Goal: Task Accomplishment & Management: Manage account settings

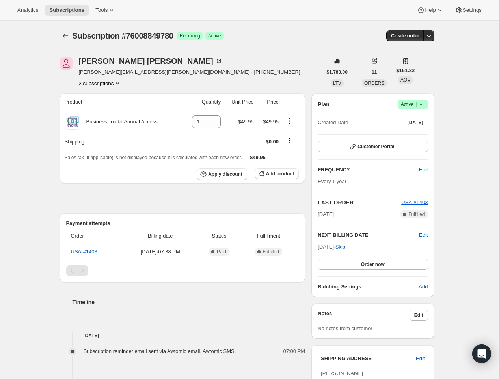
click at [114, 84] on button "2 subscriptions" at bounding box center [100, 83] width 43 height 8
click at [104, 99] on span "76008817012" at bounding box center [90, 98] width 32 height 6
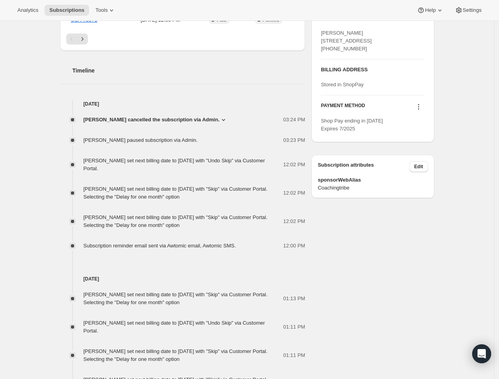
scroll to position [307, 0]
